Goal: Transaction & Acquisition: Purchase product/service

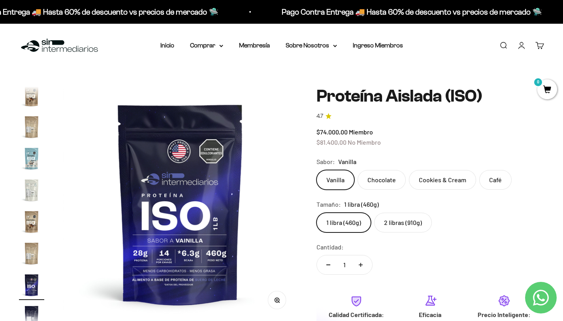
scroll to position [285, 0]
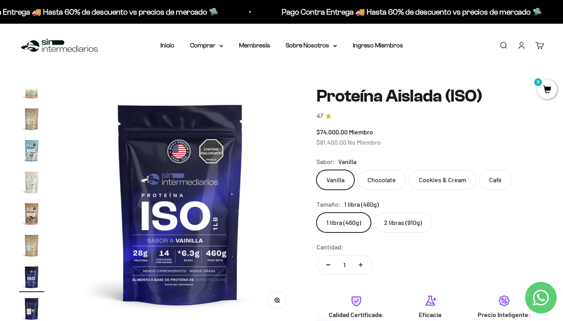
click at [339, 181] on label "Vanilla" at bounding box center [336, 180] width 38 height 20
click at [317, 170] on input "Vanilla" at bounding box center [316, 170] width 0 height 0
click at [405, 217] on label "2 libras (910g)" at bounding box center [403, 223] width 58 height 20
click at [317, 213] on input "2 libras (910g)" at bounding box center [316, 212] width 0 height 0
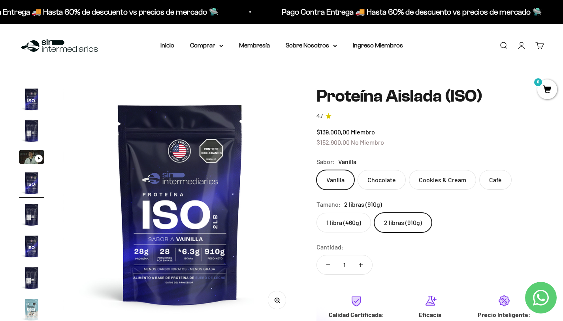
click at [519, 44] on link "Iniciar sesión" at bounding box center [521, 45] width 9 height 9
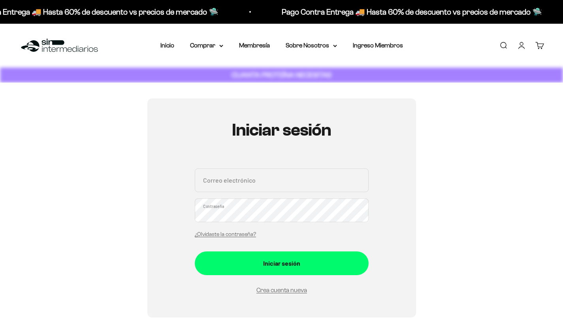
click at [244, 193] on div "Correo electrónico Contraseña ¿Olvidaste la contraseña?" at bounding box center [282, 205] width 174 height 74
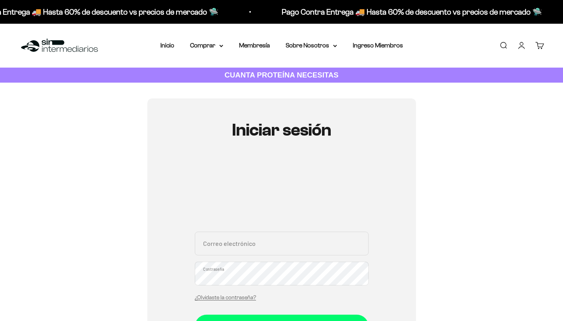
click at [233, 247] on div "Correo electrónico Contraseña ¿Olvidaste la contraseña?" at bounding box center [282, 269] width 174 height 74
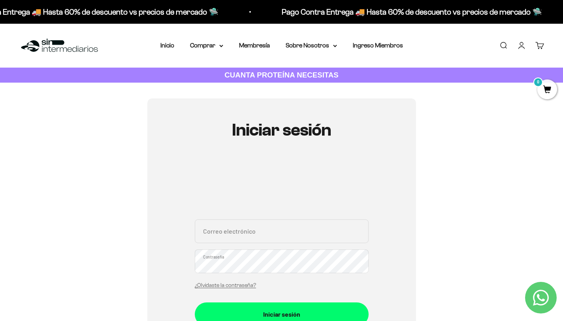
click at [233, 233] on input "Correo electrónico" at bounding box center [282, 231] width 174 height 24
type input "sinintermediariosmfk@outlook.com"
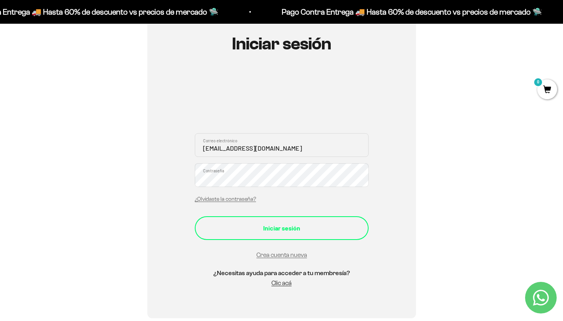
click at [260, 235] on button "Iniciar sesión" at bounding box center [282, 228] width 174 height 24
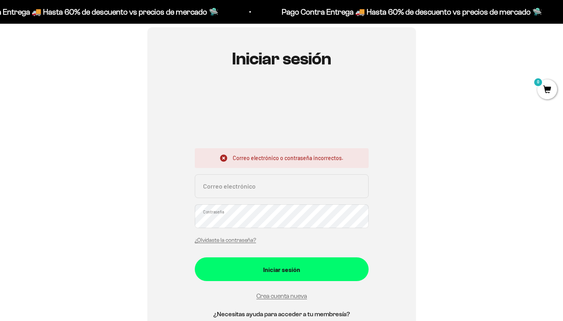
scroll to position [72, 0]
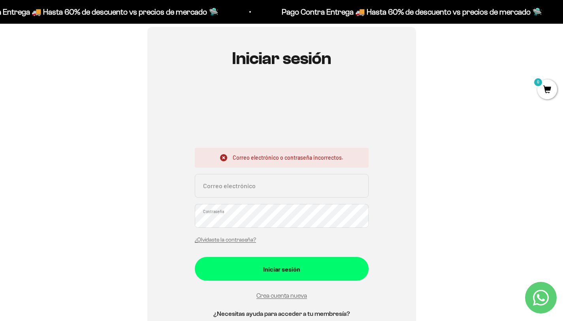
click at [256, 198] on div "Correo electrónico o contraseña incorrectos. Correo electrónico Contraseña ¿Olv…" at bounding box center [282, 198] width 174 height 100
click at [250, 187] on input "Correo electrónico" at bounding box center [282, 186] width 174 height 24
type input "sintermediariosmfk@outlook.com"
click at [195, 257] on button "Iniciar sesión" at bounding box center [282, 269] width 174 height 24
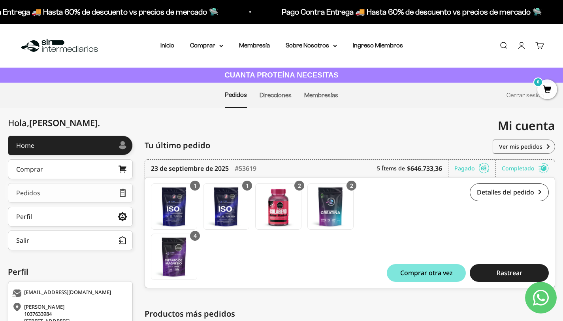
click at [90, 189] on link "Pedidos" at bounding box center [70, 193] width 125 height 20
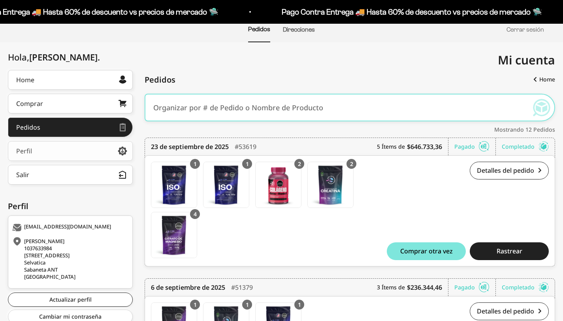
scroll to position [100, 0]
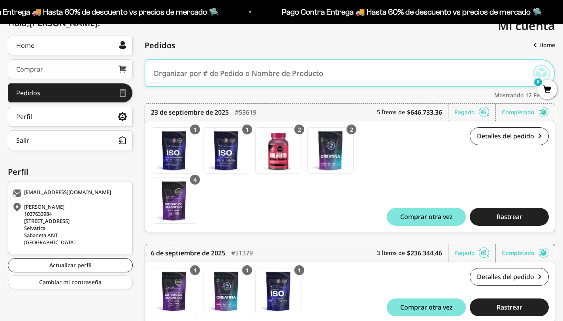
click at [62, 72] on link "Comprar" at bounding box center [70, 69] width 125 height 20
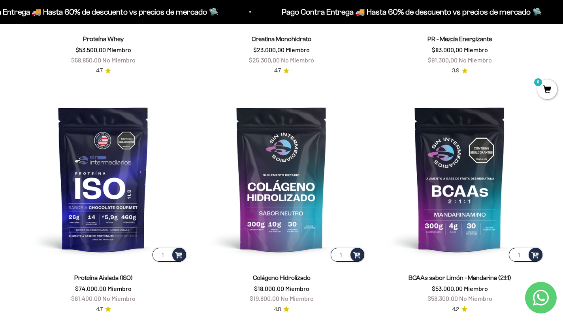
scroll to position [511, 0]
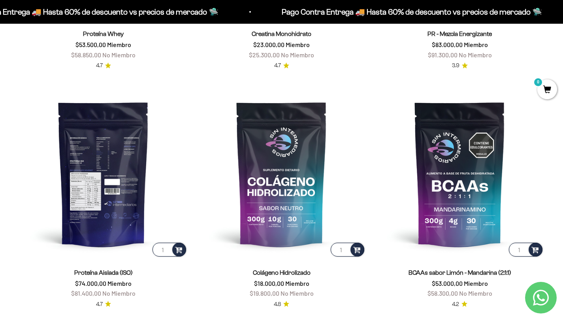
click at [125, 205] on img at bounding box center [103, 173] width 169 height 169
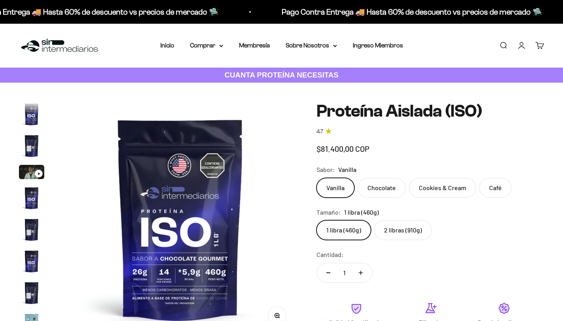
click at [412, 229] on label "2 libras (910g)" at bounding box center [403, 230] width 58 height 20
click at [317, 220] on input "2 libras (910g)" at bounding box center [316, 220] width 0 height 0
radio input "true"
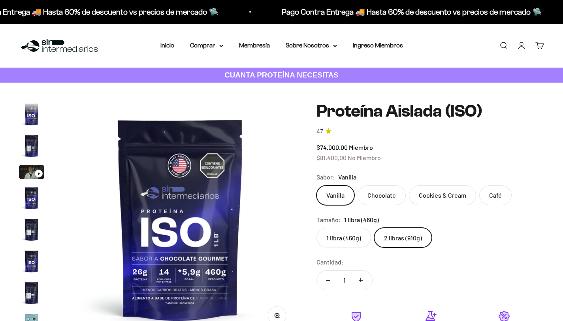
scroll to position [285, 0]
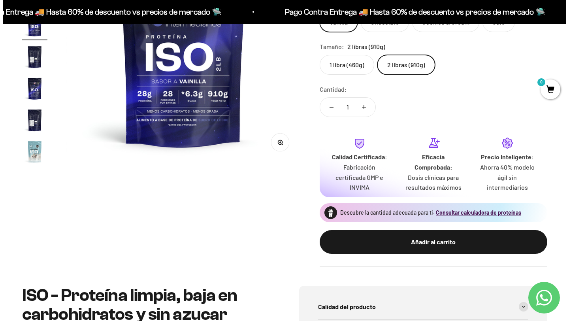
scroll to position [158, 0]
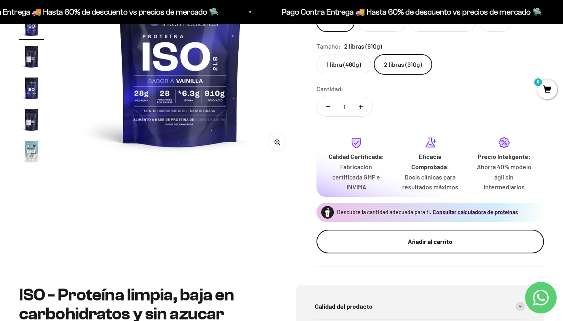
click at [368, 234] on button "Añadir al carrito" at bounding box center [431, 242] width 228 height 24
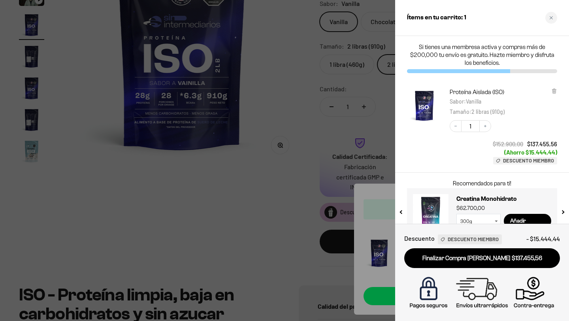
scroll to position [18, 0]
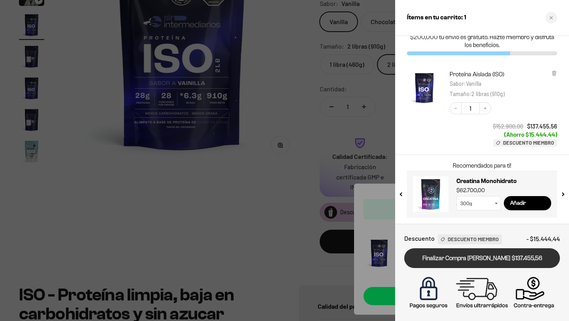
click at [466, 261] on link "Finalizar Compra [PERSON_NAME] $137.455,56" at bounding box center [482, 258] width 156 height 20
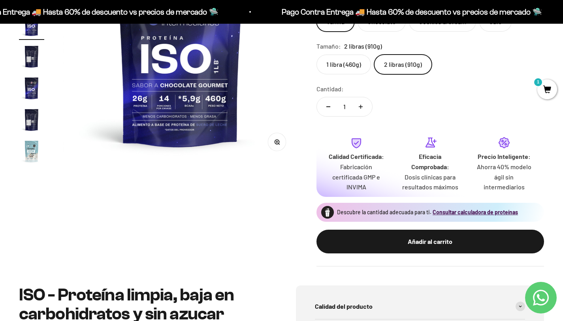
scroll to position [158, 0]
